Goal: Complete application form

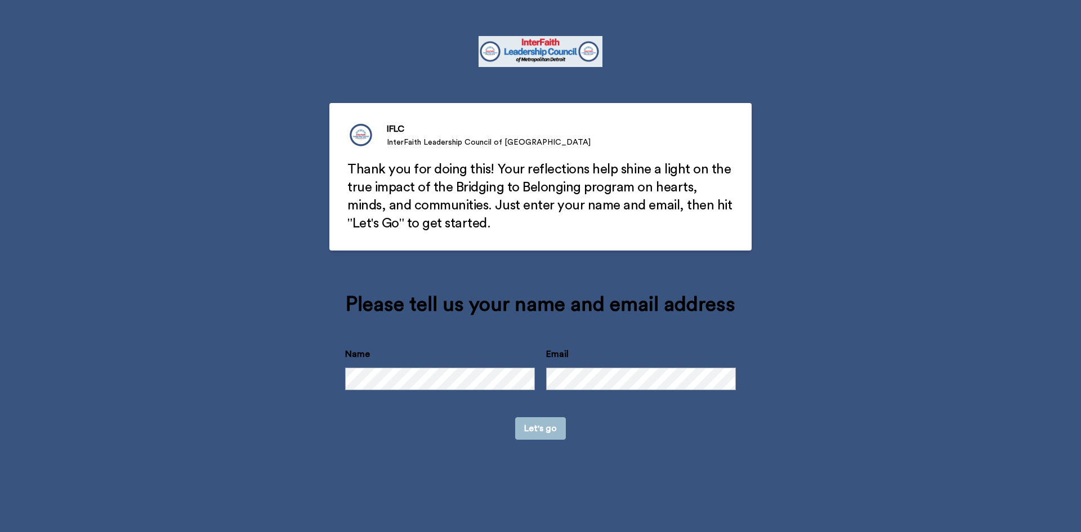
click at [543, 426] on button "Let's go" at bounding box center [540, 428] width 51 height 23
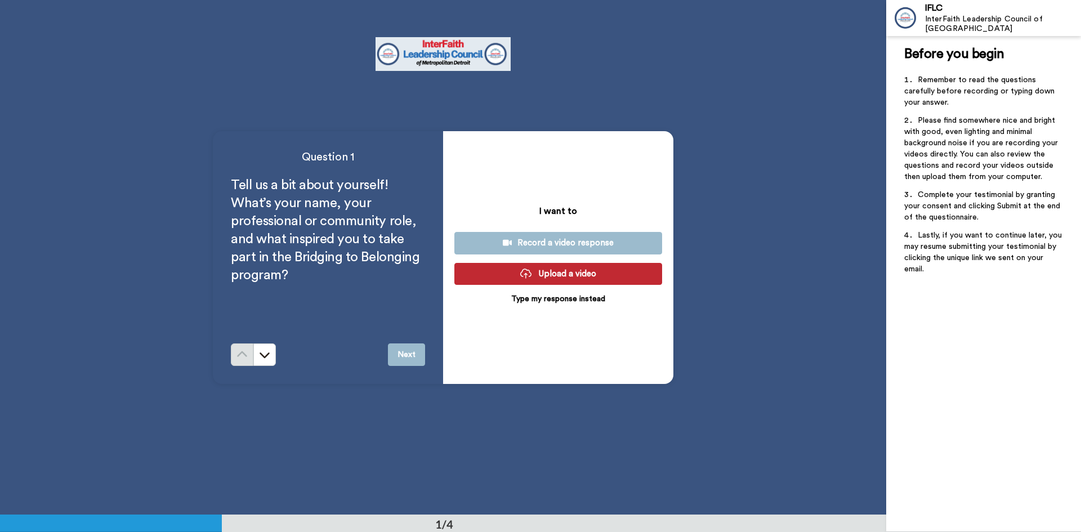
click at [400, 352] on button "Next" at bounding box center [406, 354] width 37 height 23
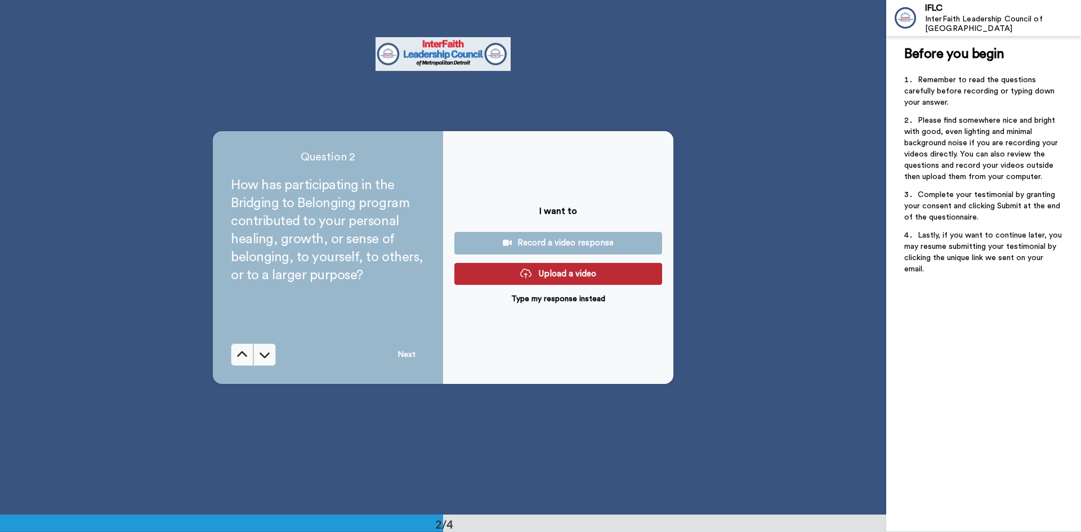
scroll to position [515, 0]
click at [238, 353] on icon at bounding box center [242, 354] width 10 height 6
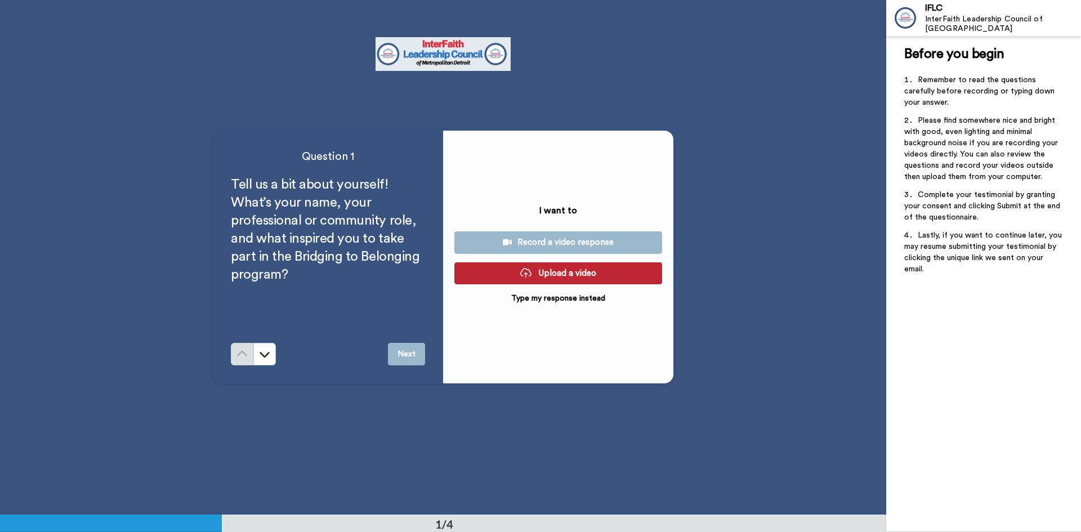
scroll to position [0, 0]
click at [557, 294] on p "Type my response instead" at bounding box center [558, 298] width 94 height 11
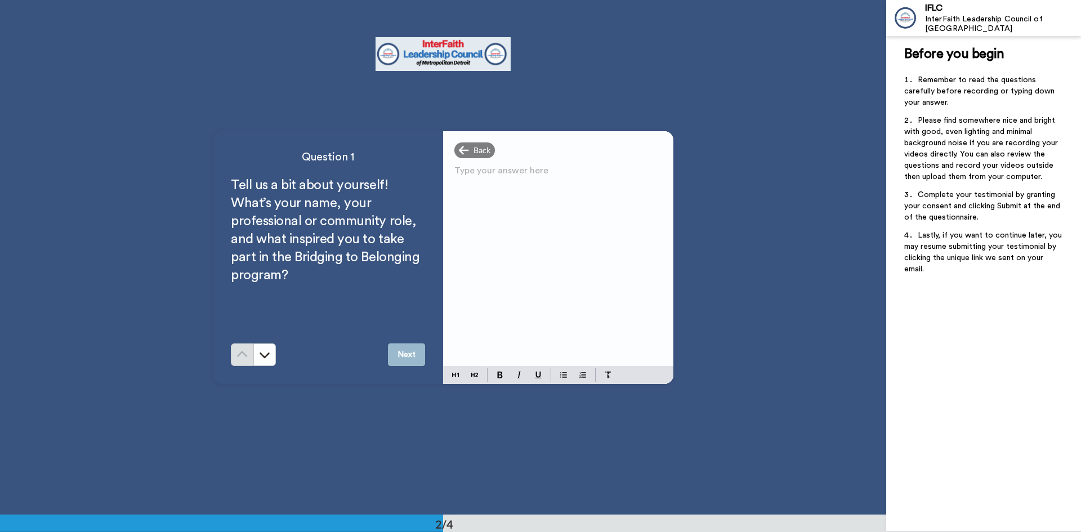
scroll to position [450, 0]
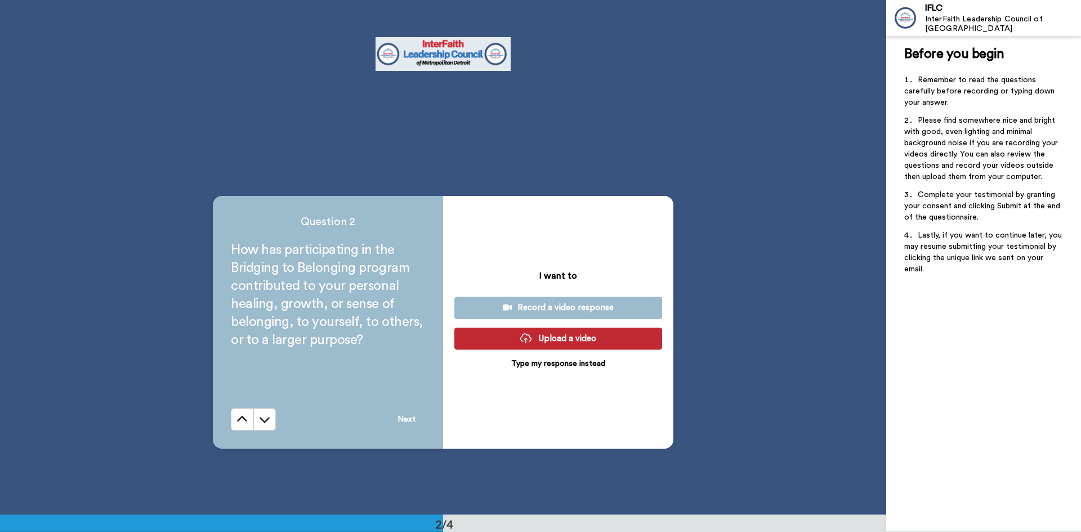
click at [231, 408] on button at bounding box center [242, 419] width 23 height 23
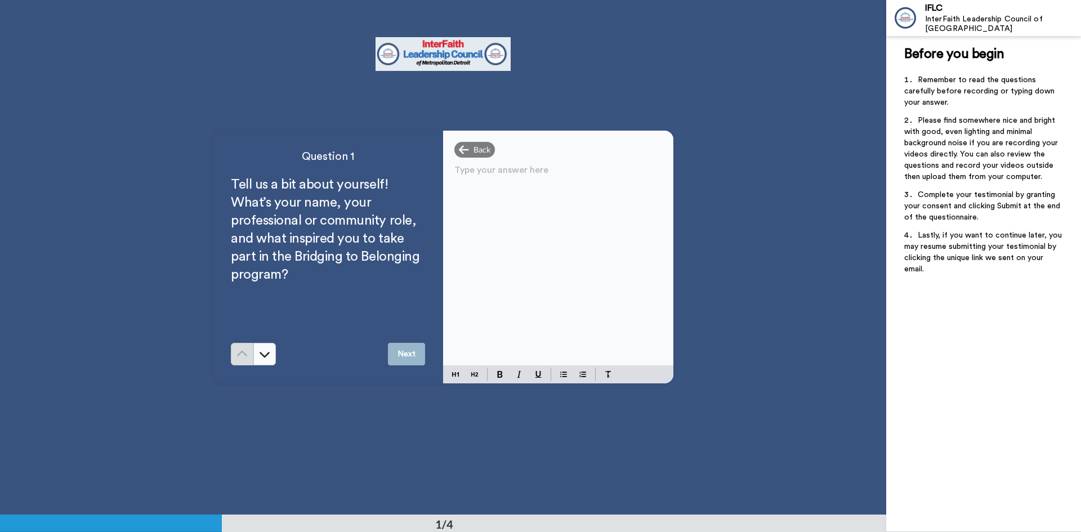
scroll to position [0, 0]
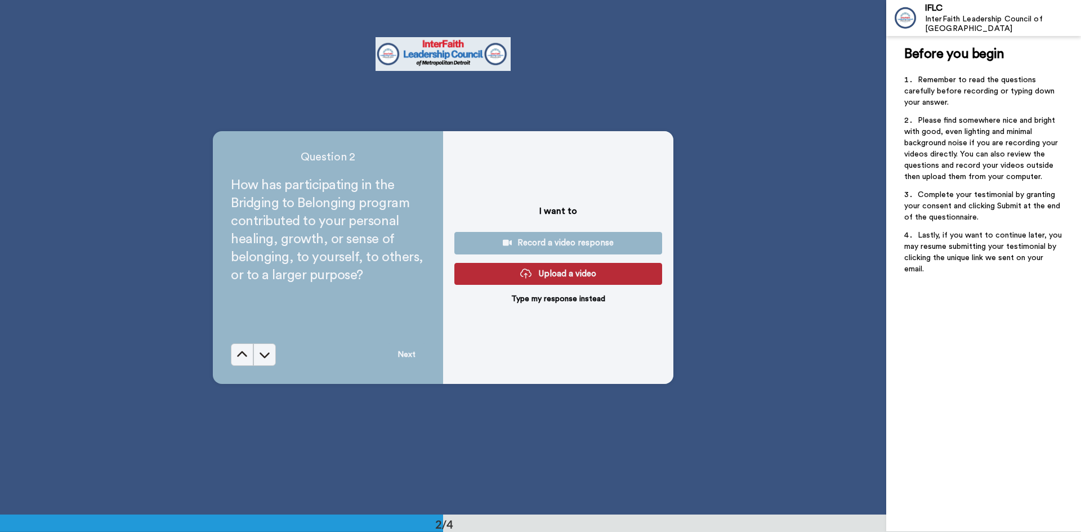
scroll to position [515, 0]
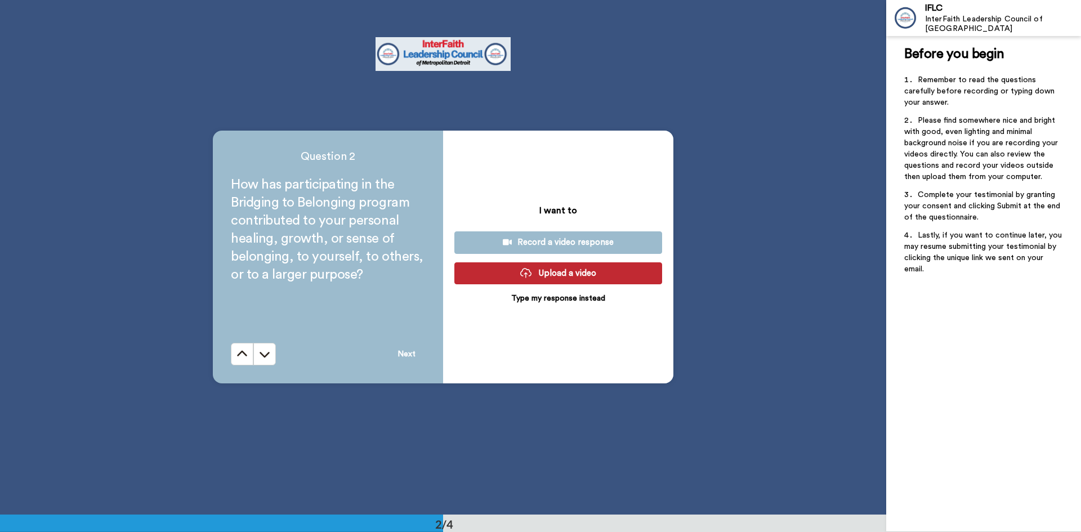
click at [231, 343] on button at bounding box center [242, 354] width 23 height 23
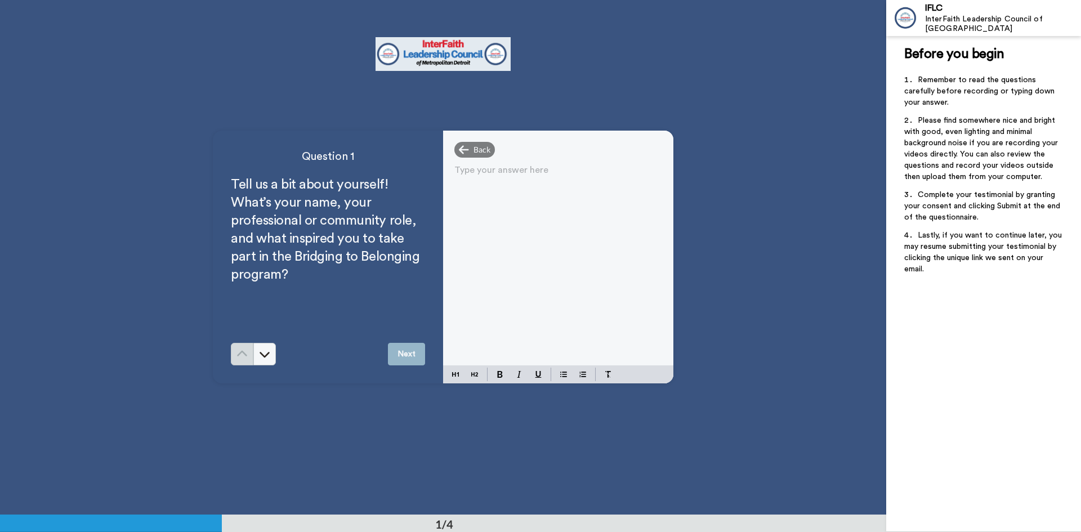
scroll to position [0, 0]
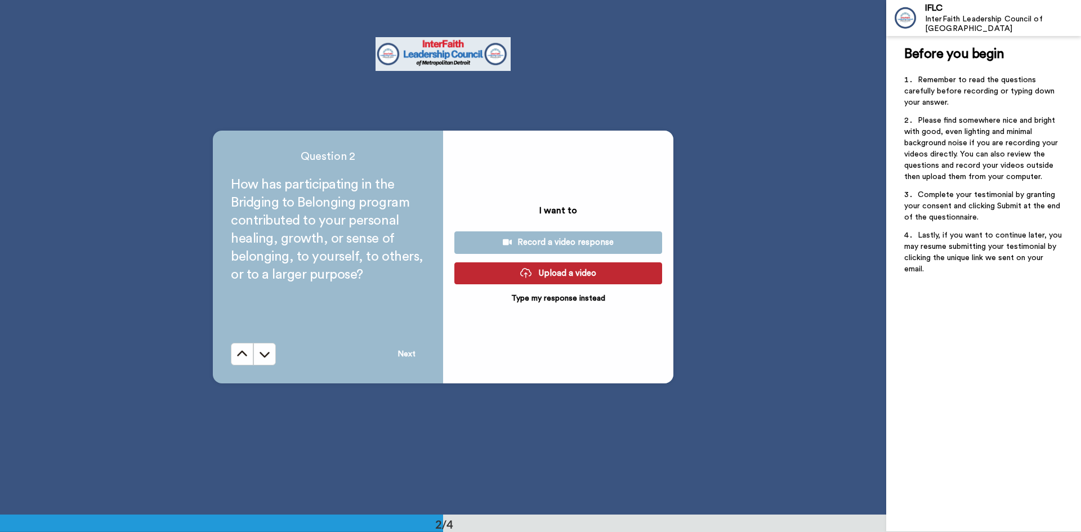
click at [231, 343] on button at bounding box center [242, 354] width 23 height 23
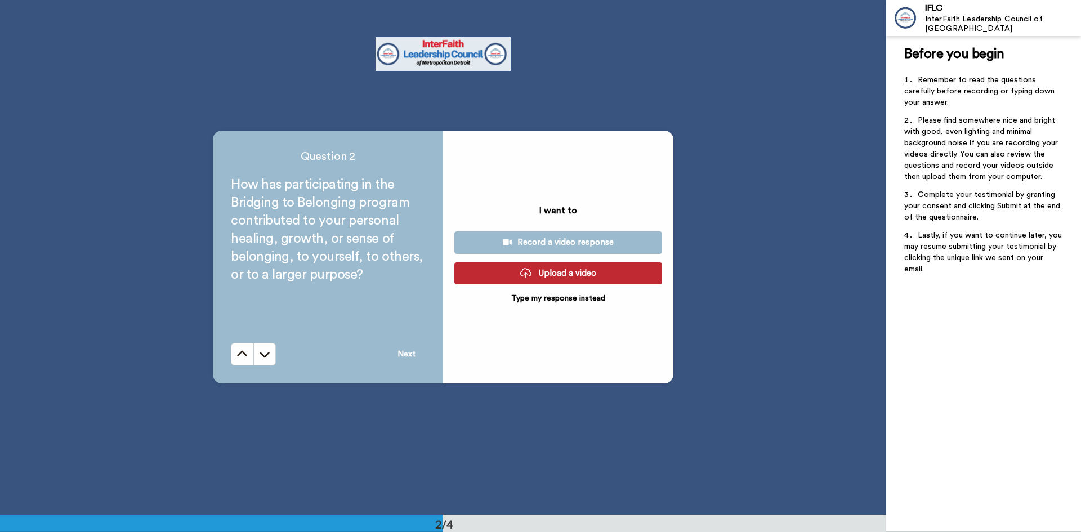
click at [231, 343] on button at bounding box center [242, 354] width 23 height 23
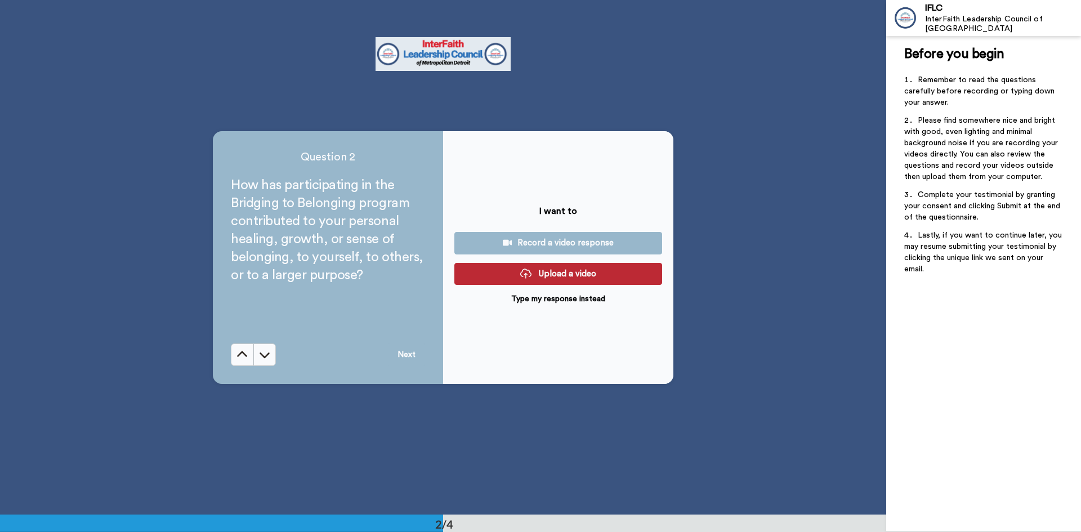
scroll to position [515, 0]
click at [231, 343] on button at bounding box center [242, 354] width 23 height 23
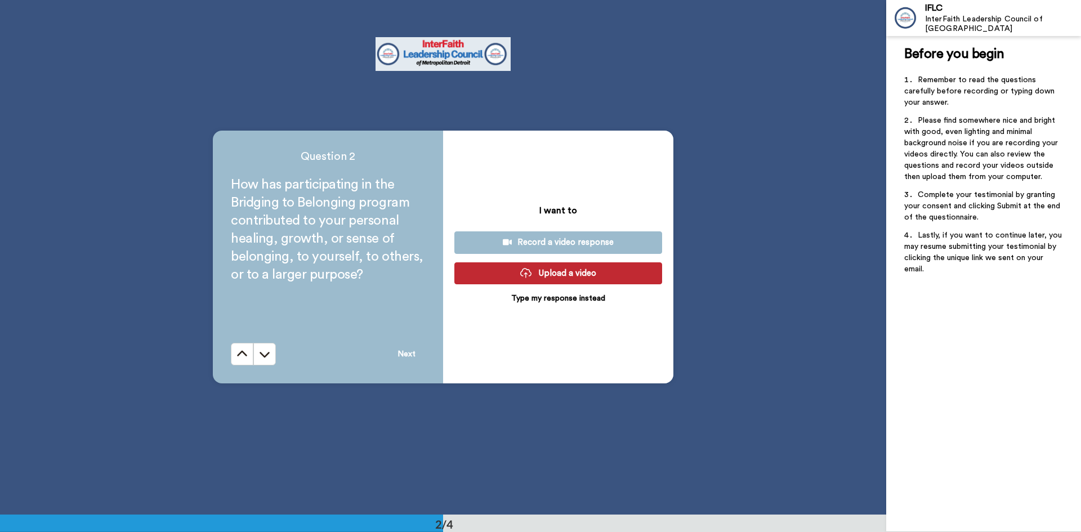
click at [231, 343] on button at bounding box center [242, 354] width 23 height 23
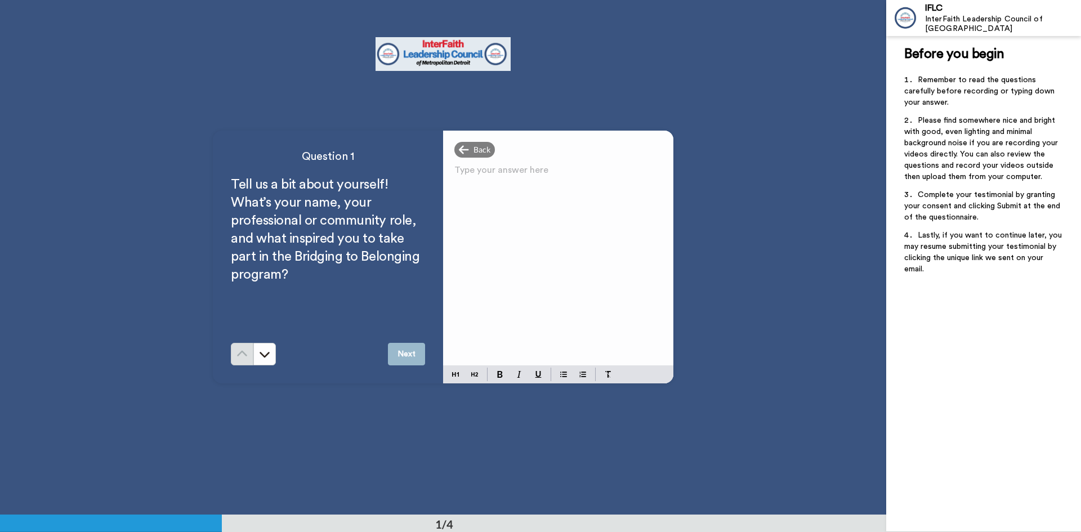
scroll to position [0, 0]
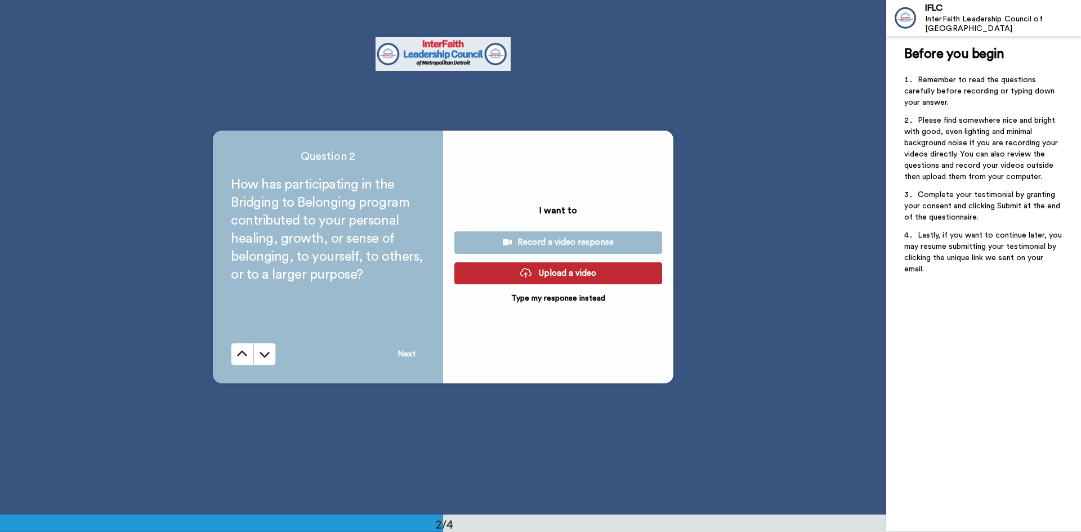
click at [231, 343] on button at bounding box center [242, 354] width 23 height 23
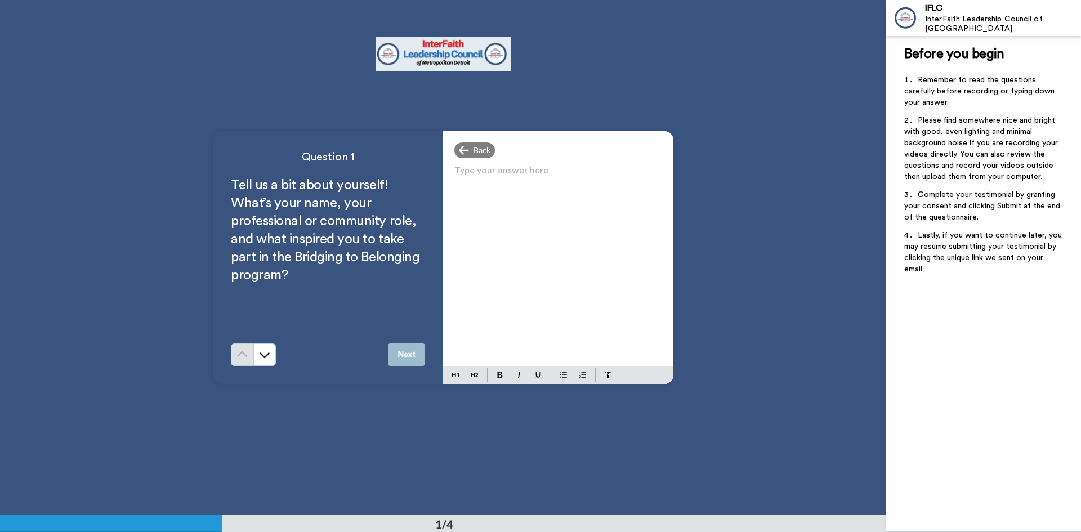
click at [486, 168] on p "Type your answer here ﻿" at bounding box center [558, 175] width 208 height 16
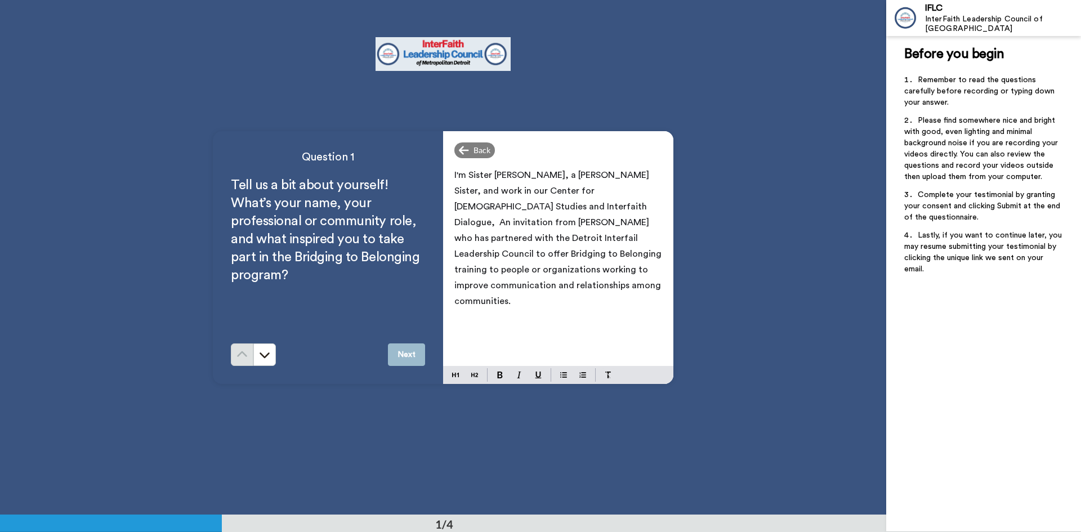
drag, startPoint x: 607, startPoint y: 228, endPoint x: 487, endPoint y: 233, distance: 120.0
click at [487, 233] on p "I'm Sister [PERSON_NAME], a [PERSON_NAME] Sister, and work in our Center for [D…" at bounding box center [558, 238] width 208 height 142
drag, startPoint x: 532, startPoint y: 206, endPoint x: 526, endPoint y: 207, distance: 5.7
click at [526, 207] on span "I'm Sister [PERSON_NAME], a [PERSON_NAME] Sister, and work in our Center for [D…" at bounding box center [558, 238] width 209 height 135
click at [598, 287] on p "I'm Sister [PERSON_NAME], a [PERSON_NAME] Sister, and work in our Center for [D…" at bounding box center [558, 238] width 208 height 142
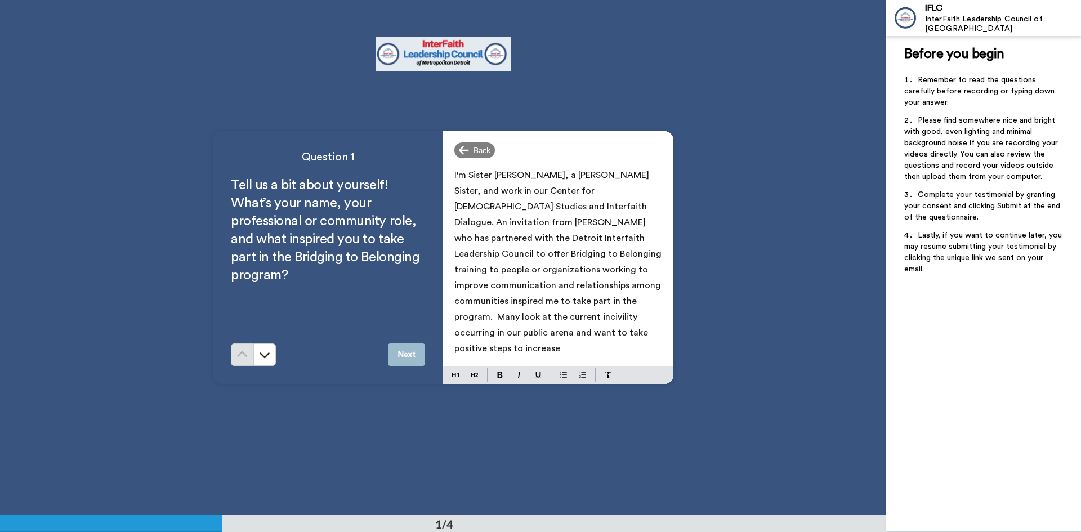
click at [578, 337] on p "I'm Sister [PERSON_NAME], a [PERSON_NAME] Sister, and work in our Center for [D…" at bounding box center [558, 261] width 208 height 189
drag, startPoint x: 602, startPoint y: 332, endPoint x: 574, endPoint y: 330, distance: 28.7
click at [574, 330] on span "I'm Sister [PERSON_NAME], a [PERSON_NAME] Sister, and work in our Center for [D…" at bounding box center [558, 262] width 209 height 182
click at [587, 332] on span "I'm Sister [PERSON_NAME], a [PERSON_NAME] Sister, and work in our Center for [D…" at bounding box center [558, 270] width 209 height 198
click at [563, 349] on p "I'm Sister [PERSON_NAME], a [PERSON_NAME] Sister, and work in our Center for [D…" at bounding box center [558, 269] width 208 height 205
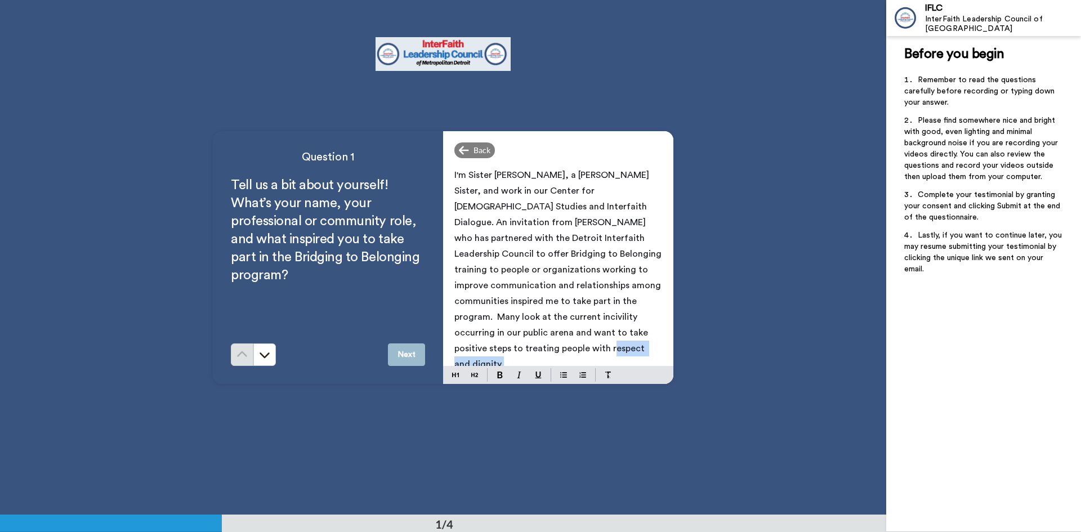
scroll to position [11, 0]
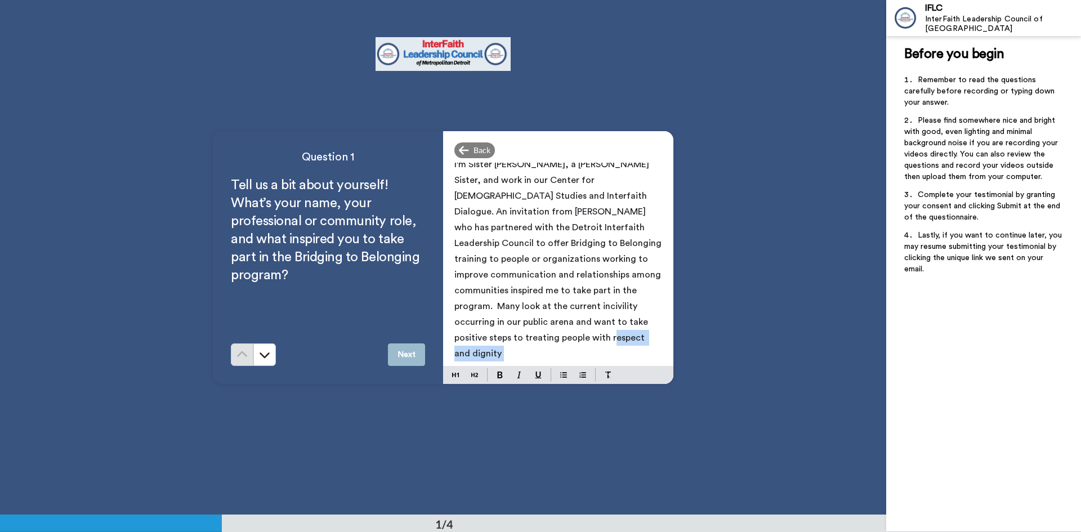
drag, startPoint x: 517, startPoint y: 348, endPoint x: 526, endPoint y: 346, distance: 8.7
click at [526, 346] on div "I'm Sister [PERSON_NAME], a [PERSON_NAME] Sister, and work in our Center for [D…" at bounding box center [558, 264] width 230 height 203
drag, startPoint x: 520, startPoint y: 356, endPoint x: 507, endPoint y: 345, distance: 17.5
click at [518, 361] on p "﻿" at bounding box center [558, 369] width 208 height 16
click at [510, 338] on span "I'm Sister [PERSON_NAME], a [PERSON_NAME] Sister, and work in our Center for [D…" at bounding box center [558, 259] width 209 height 198
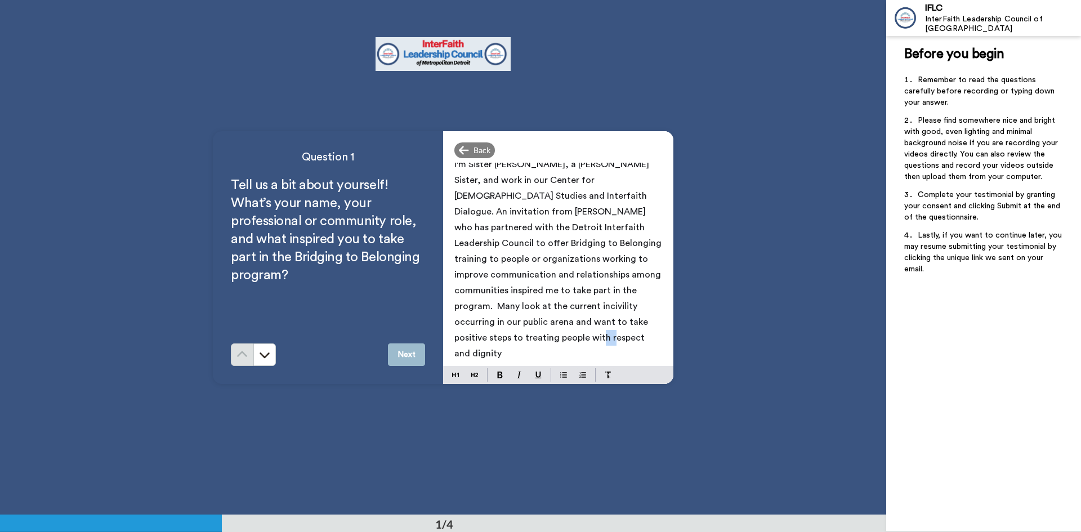
drag, startPoint x: 520, startPoint y: 336, endPoint x: 506, endPoint y: 336, distance: 14.1
click at [506, 336] on span "I'm Sister [PERSON_NAME], a [PERSON_NAME] Sister, and work in our Center for [D…" at bounding box center [558, 259] width 209 height 198
click at [543, 334] on p "I'm Sister [PERSON_NAME], a [PERSON_NAME] Sister, and work in our Center for [D…" at bounding box center [558, 259] width 208 height 205
click at [406, 357] on button "Next" at bounding box center [406, 354] width 37 height 23
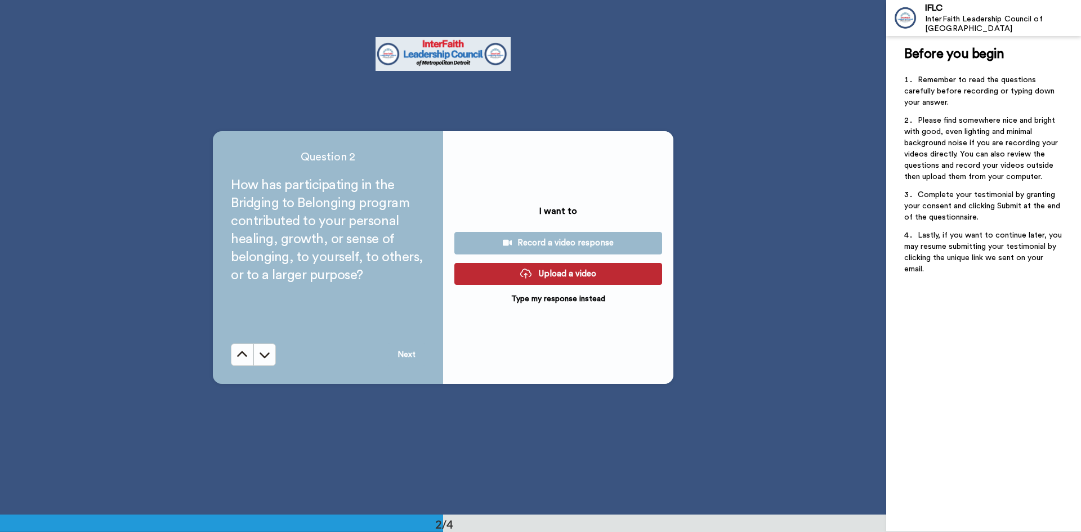
scroll to position [515, 0]
click at [539, 305] on div "I want to Record a video response Upload a video Type my response instead" at bounding box center [558, 257] width 230 height 253
click at [520, 296] on p "Type my response instead" at bounding box center [558, 298] width 94 height 11
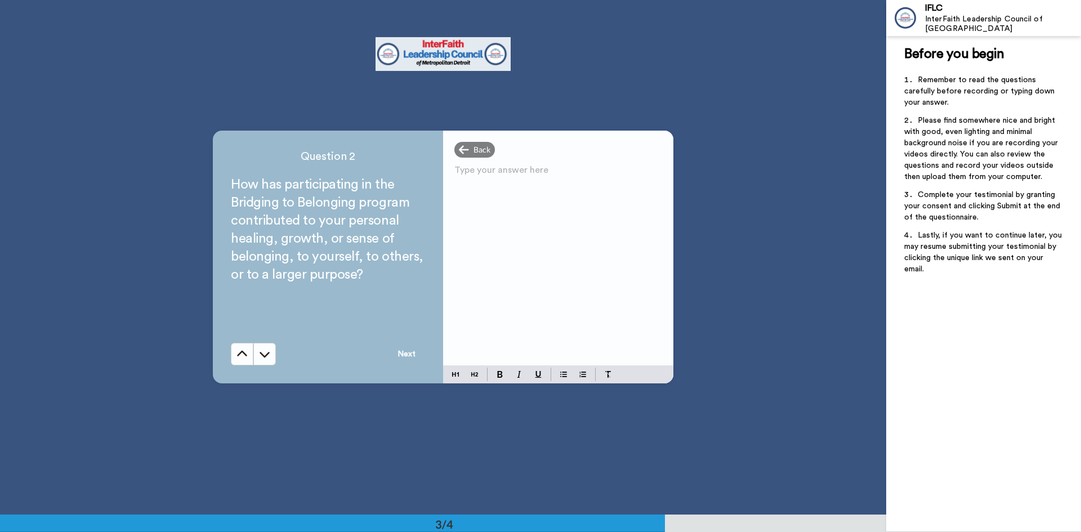
scroll to position [965, 0]
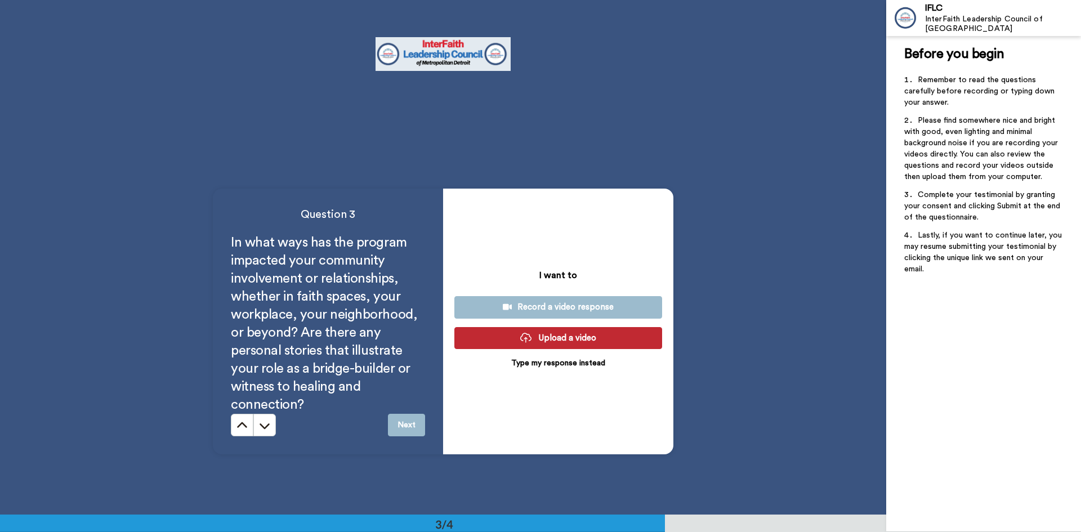
click at [551, 360] on p "Type my response instead" at bounding box center [558, 362] width 94 height 11
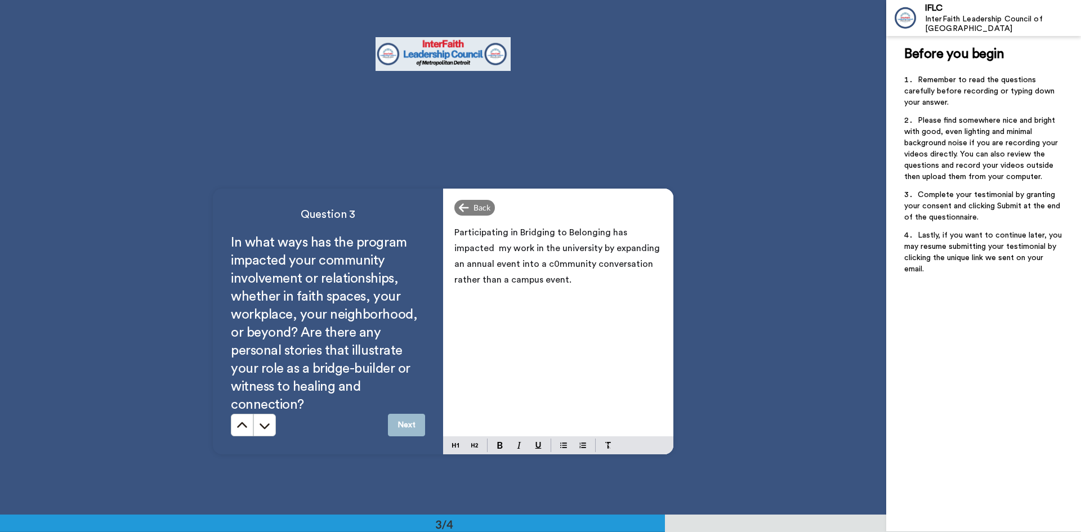
drag, startPoint x: 649, startPoint y: 263, endPoint x: 650, endPoint y: 276, distance: 12.5
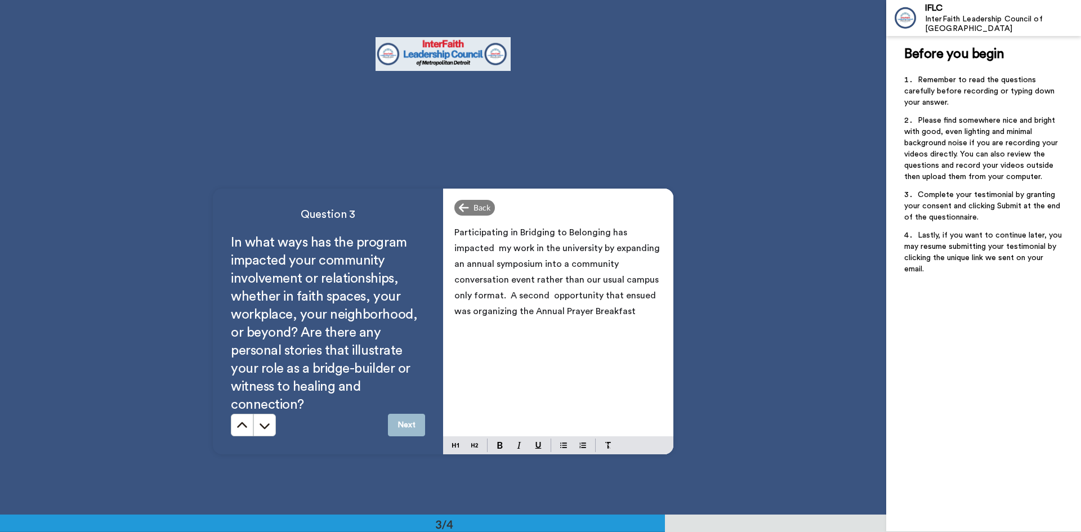
drag, startPoint x: 647, startPoint y: 298, endPoint x: 606, endPoint y: 295, distance: 41.2
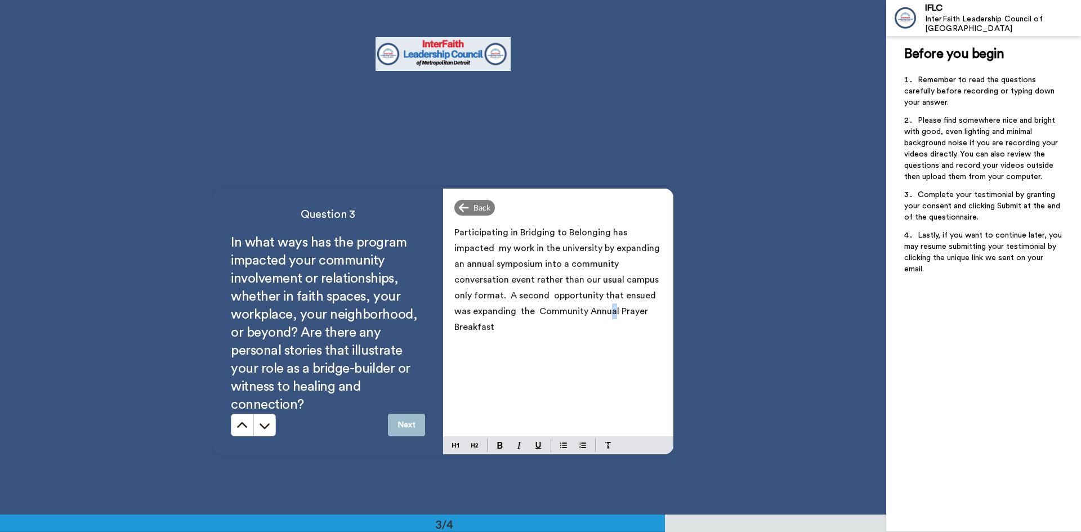
drag, startPoint x: 547, startPoint y: 309, endPoint x: 519, endPoint y: 309, distance: 27.6
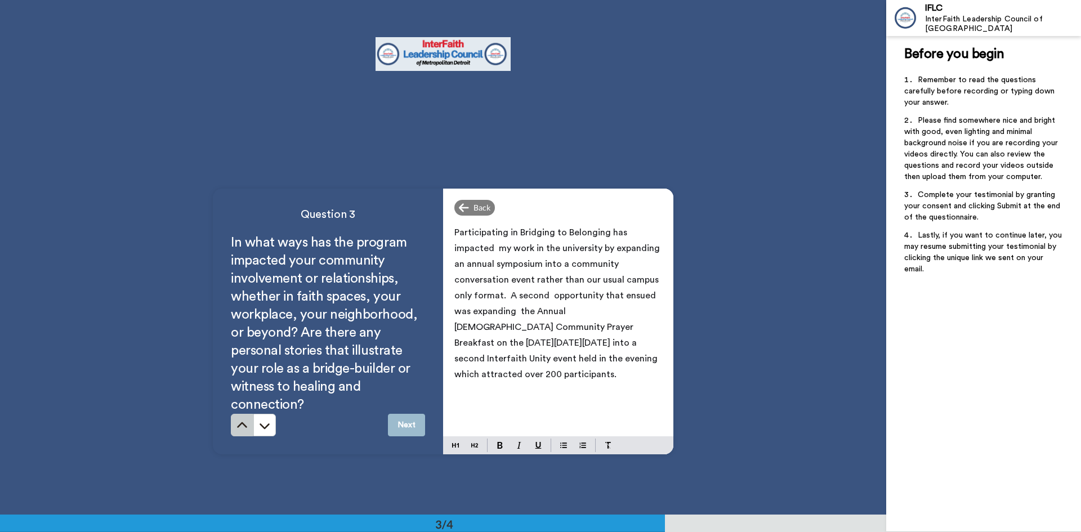
click at [236, 424] on icon at bounding box center [241, 425] width 11 height 11
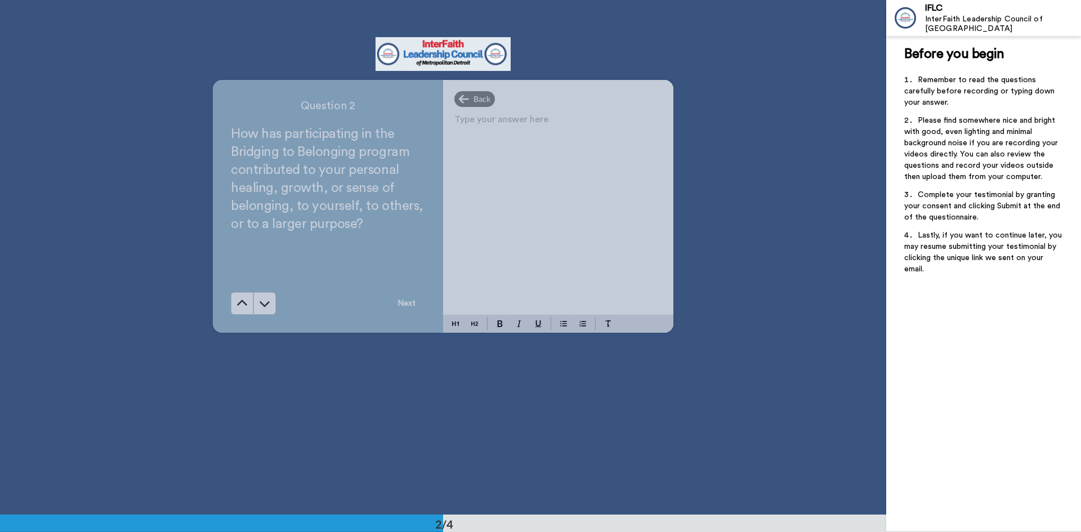
scroll to position [515, 0]
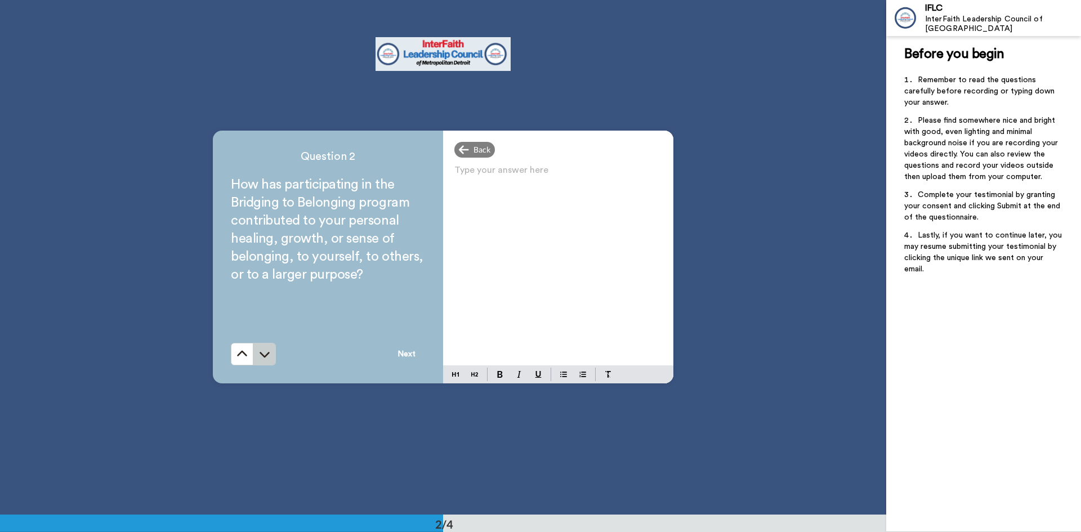
click at [262, 356] on icon at bounding box center [265, 355] width 10 height 6
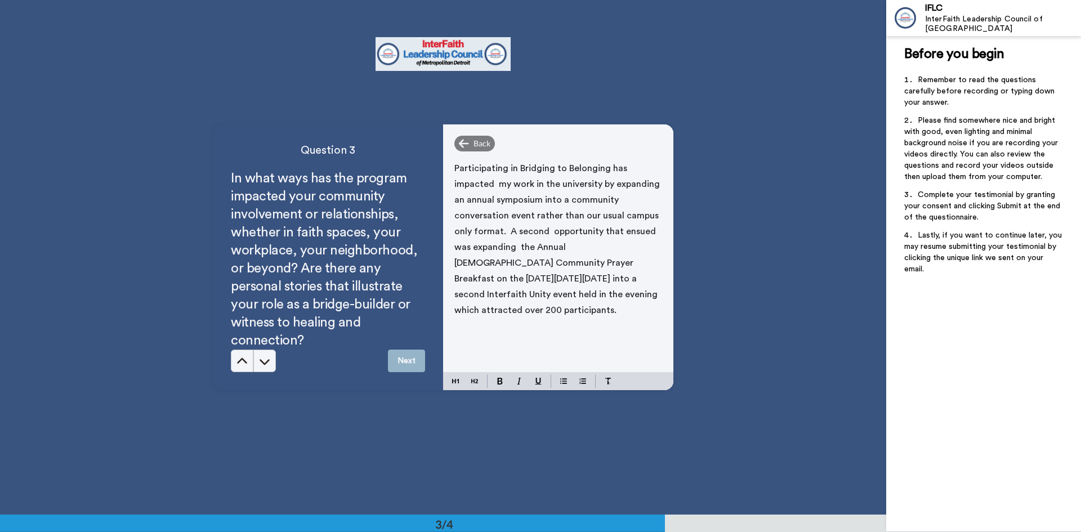
scroll to position [1030, 0]
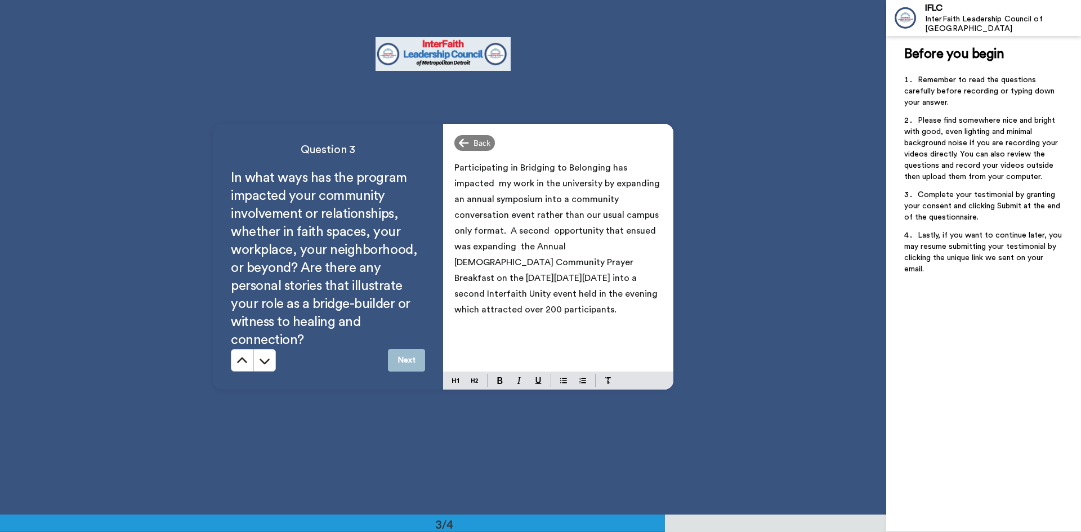
drag, startPoint x: 534, startPoint y: 247, endPoint x: 499, endPoint y: 248, distance: 35.5
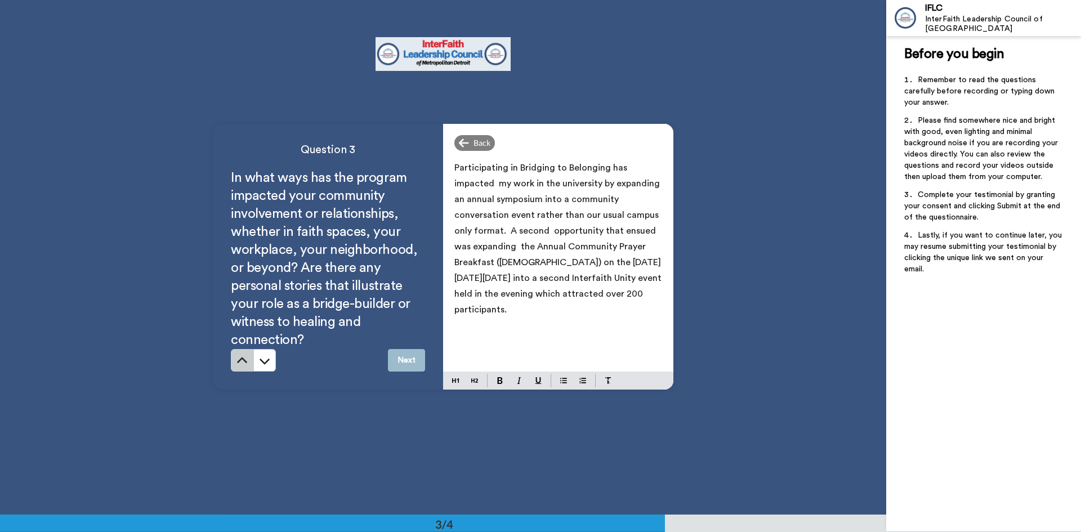
click at [236, 355] on icon at bounding box center [241, 360] width 11 height 11
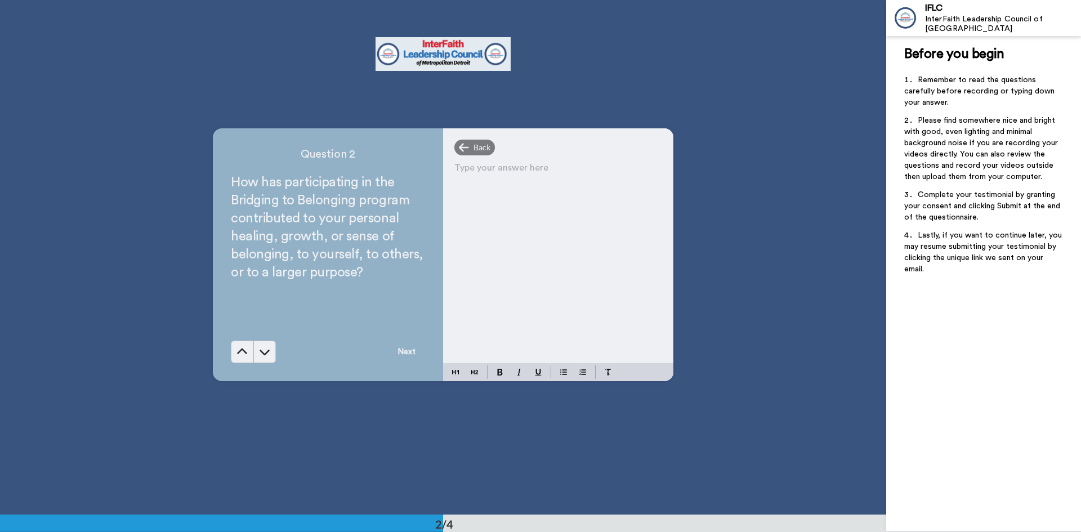
scroll to position [515, 0]
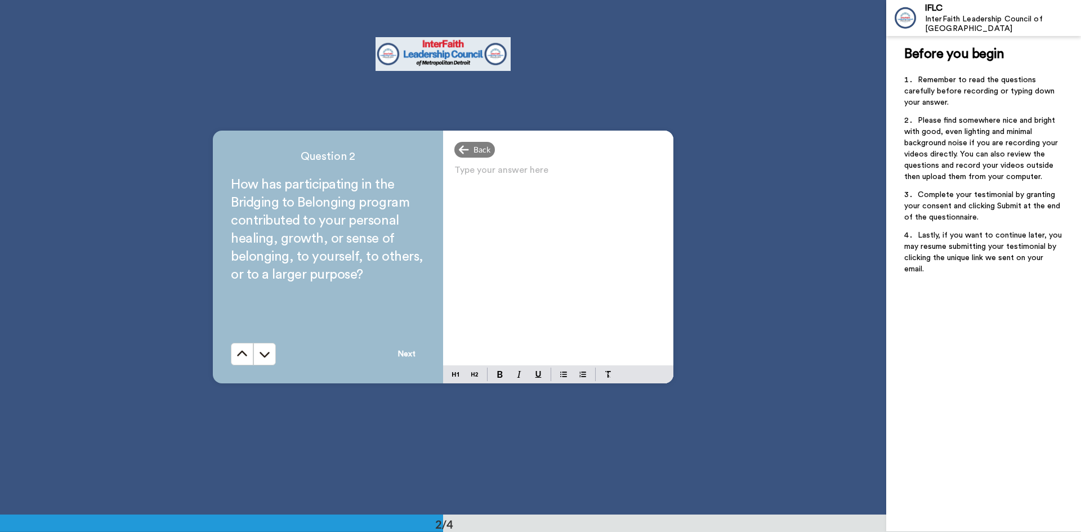
click at [481, 199] on div "Type your answer here ﻿" at bounding box center [558, 263] width 230 height 203
click at [463, 195] on div "Type your answer here ﻿" at bounding box center [558, 263] width 230 height 203
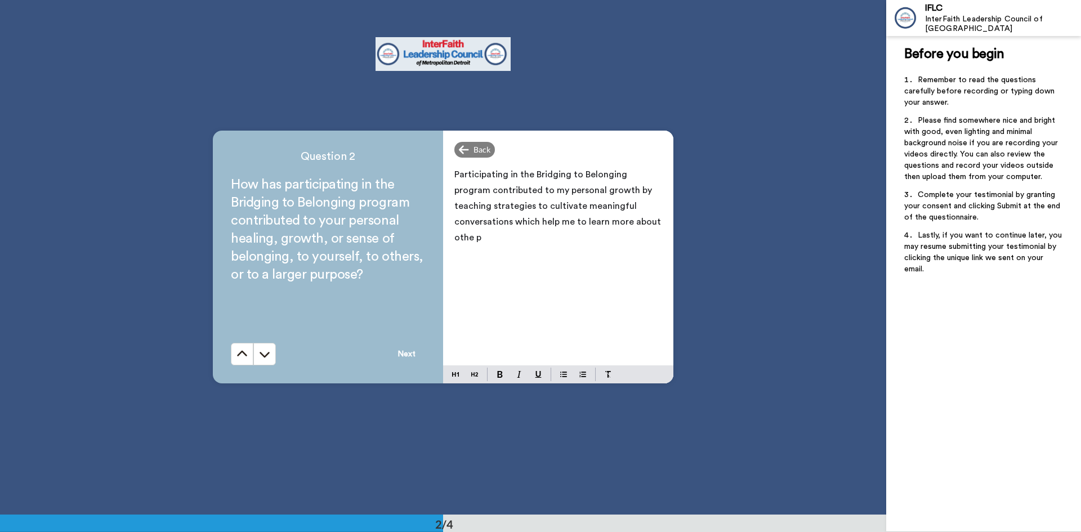
click at [628, 221] on p "Participating in the Bridging to Belonging program contributed to my personal g…" at bounding box center [558, 206] width 208 height 79
click at [622, 221] on p "Participating in the Bridging to Belonging program contributed to my personal g…" at bounding box center [558, 206] width 208 height 79
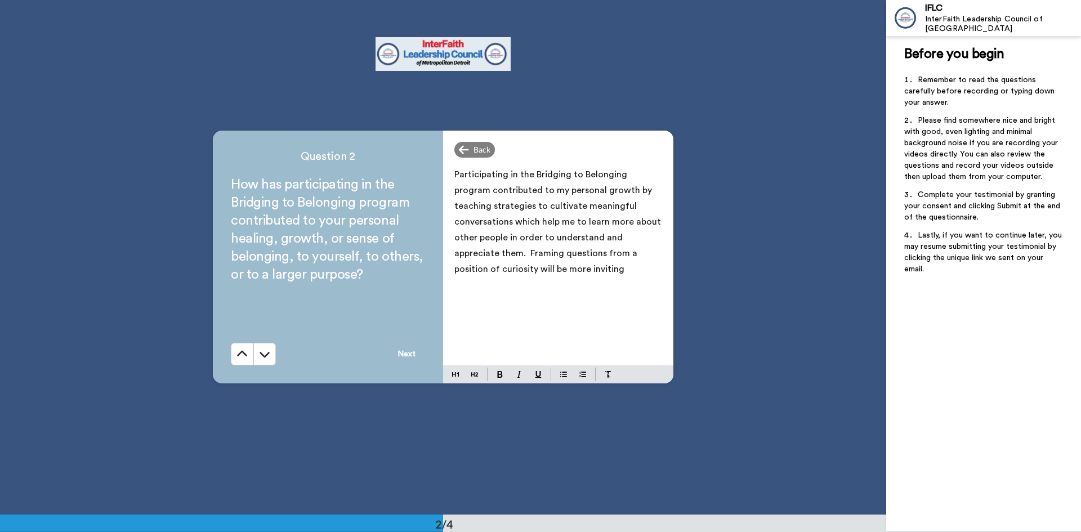
click at [605, 253] on span "Participating in the Bridging to Belonging program contributed to my personal g…" at bounding box center [558, 222] width 209 height 104
drag, startPoint x: 568, startPoint y: 270, endPoint x: 505, endPoint y: 270, distance: 63.1
click at [505, 270] on p "Participating in the Bridging to Belonging program contributed to my personal g…" at bounding box center [558, 230] width 208 height 126
click at [585, 270] on p "Participating in the Bridging to Belonging program contributed to my personal g…" at bounding box center [558, 230] width 208 height 126
click at [237, 352] on icon at bounding box center [241, 353] width 11 height 11
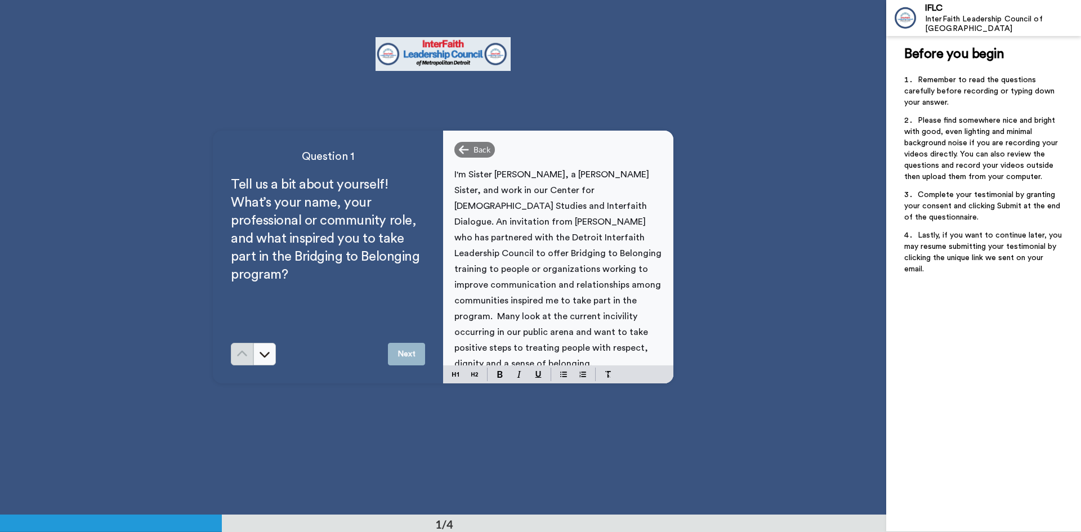
scroll to position [0, 0]
drag, startPoint x: 514, startPoint y: 190, endPoint x: 502, endPoint y: 191, distance: 12.4
click at [502, 191] on span "I'm Sister [PERSON_NAME], a [PERSON_NAME] Sister, and work in our Center for [D…" at bounding box center [558, 270] width 209 height 198
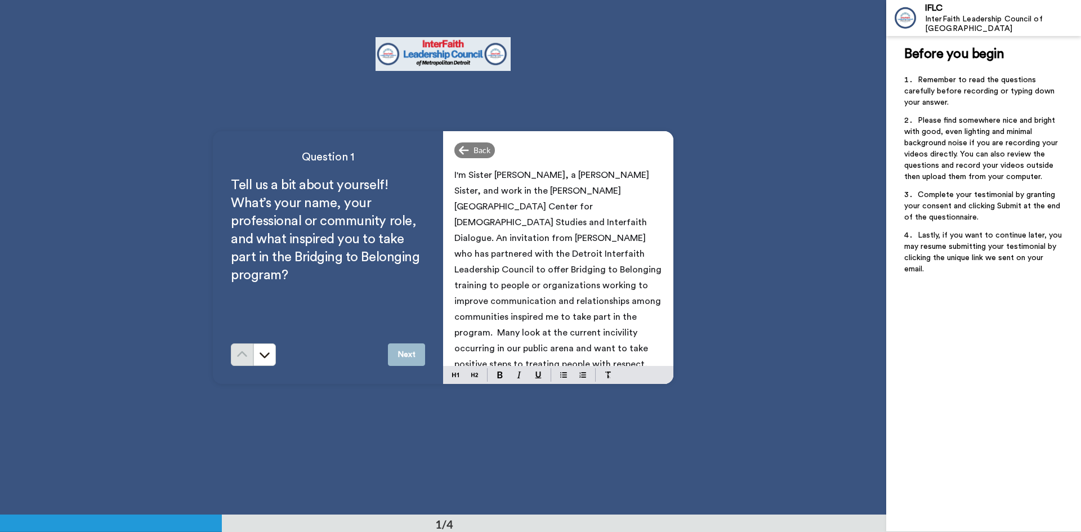
click at [409, 352] on button "Next" at bounding box center [406, 354] width 37 height 23
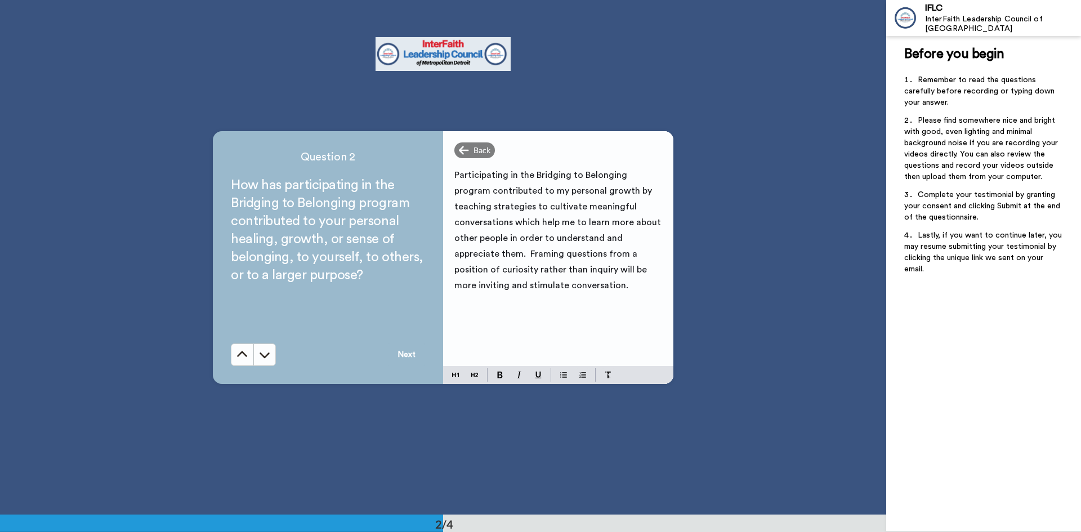
scroll to position [515, 0]
click at [631, 269] on p "Participating in the Bridging to Belonging program contributed to my personal g…" at bounding box center [558, 230] width 208 height 126
click at [502, 285] on span "Participating in the Bridging to Belonging program contributed to my personal g…" at bounding box center [558, 229] width 209 height 119
click at [403, 350] on button "Next" at bounding box center [406, 354] width 37 height 23
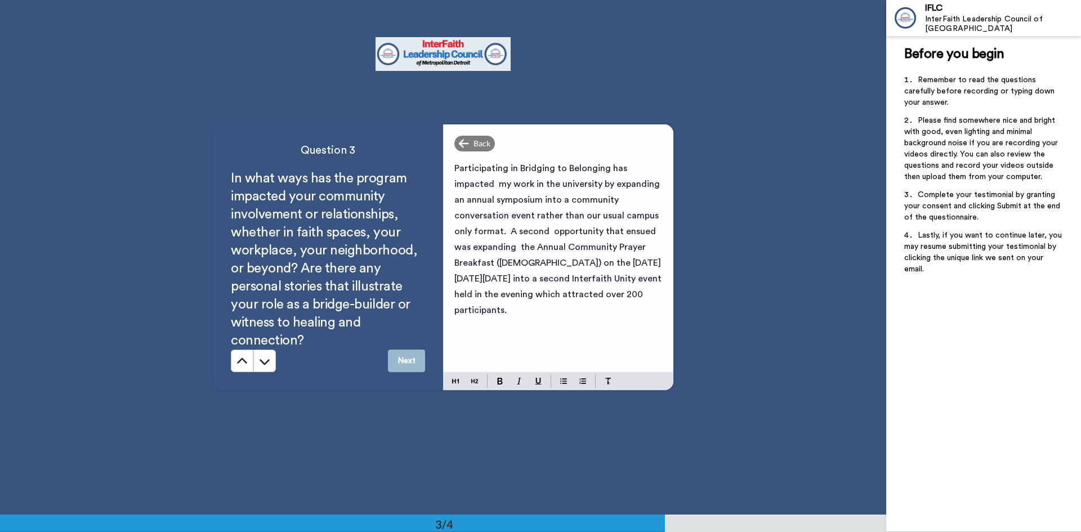
scroll to position [1030, 0]
drag, startPoint x: 460, startPoint y: 197, endPoint x: 454, endPoint y: 197, distance: 6.2
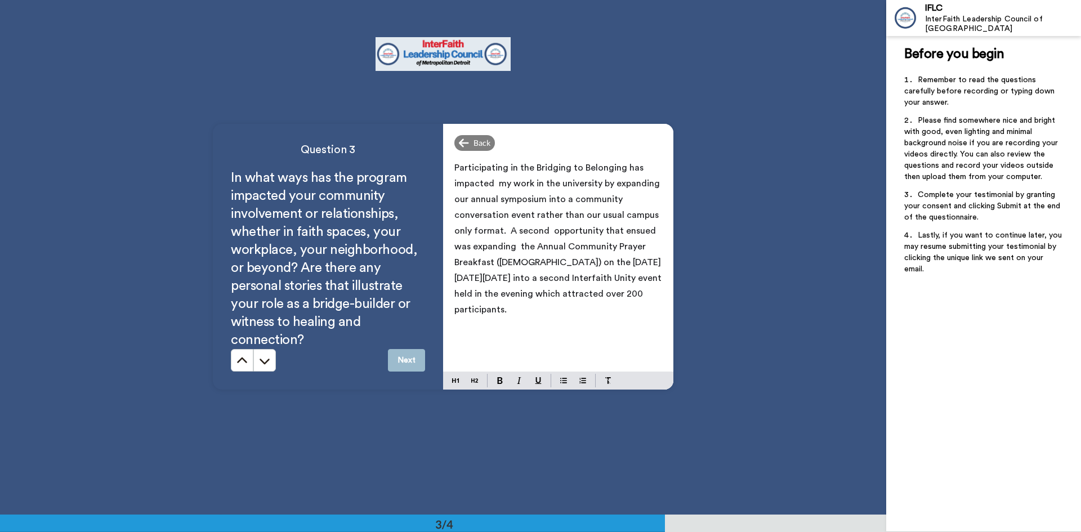
drag, startPoint x: 526, startPoint y: 200, endPoint x: 513, endPoint y: 201, distance: 12.4
click at [400, 360] on button "Next" at bounding box center [406, 360] width 37 height 23
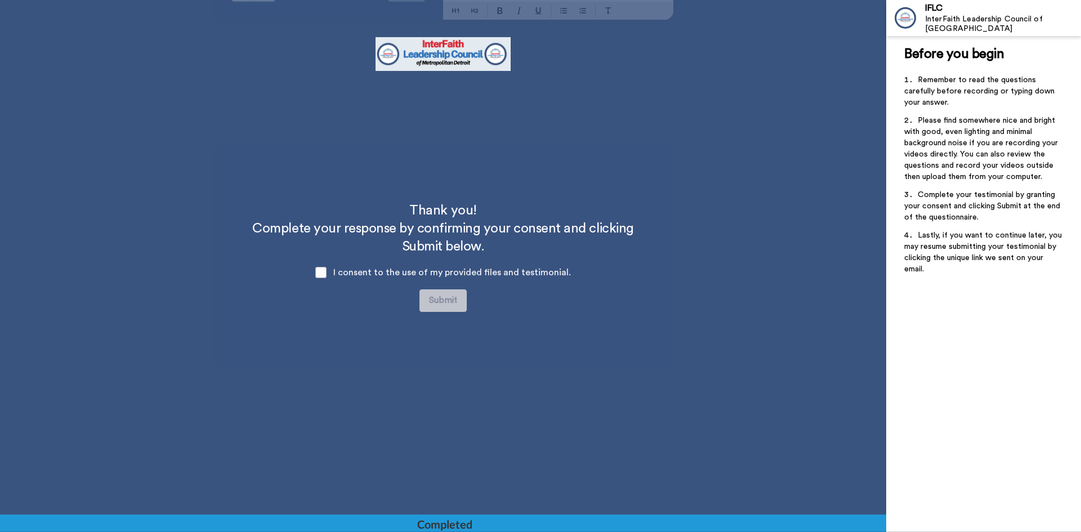
scroll to position [1400, 0]
click at [319, 272] on span at bounding box center [320, 272] width 11 height 11
click at [441, 302] on button "Submit" at bounding box center [442, 300] width 47 height 23
